Goal: Transaction & Acquisition: Register for event/course

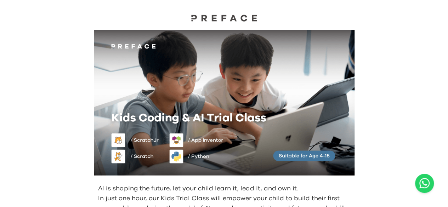
scroll to position [35, 0]
